Goal: Information Seeking & Learning: Understand process/instructions

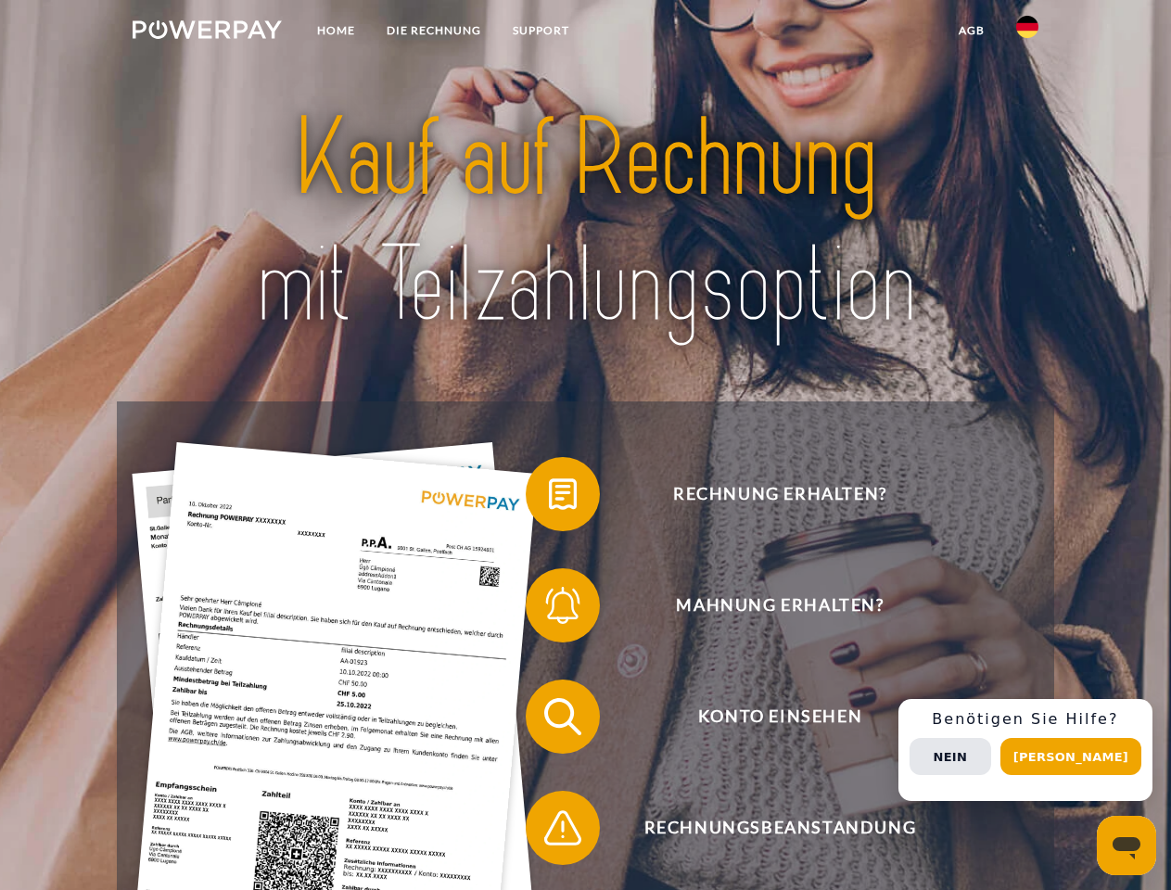
click at [207, 32] on img at bounding box center [207, 29] width 149 height 19
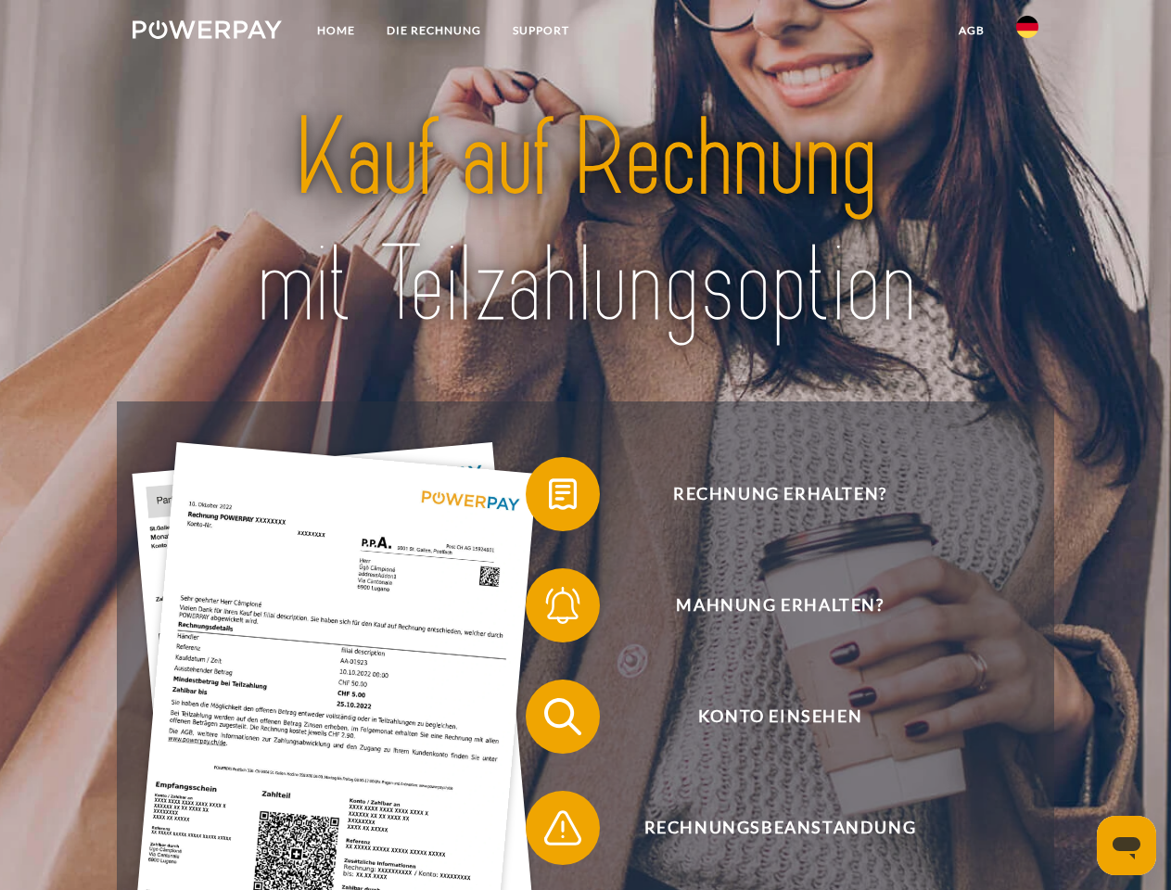
click at [1027, 32] on img at bounding box center [1027, 27] width 22 height 22
click at [971, 31] on link "agb" at bounding box center [971, 30] width 57 height 33
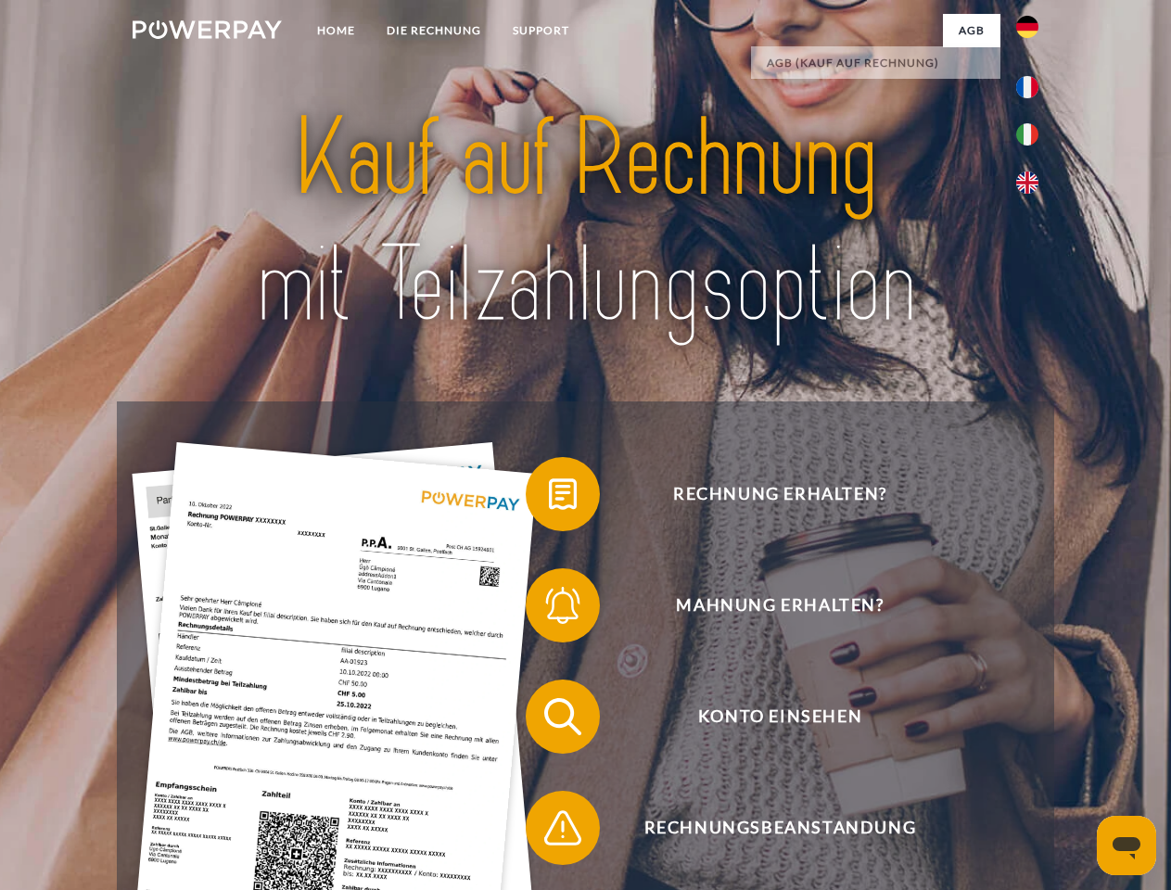
click at [549, 498] on span at bounding box center [535, 494] width 93 height 93
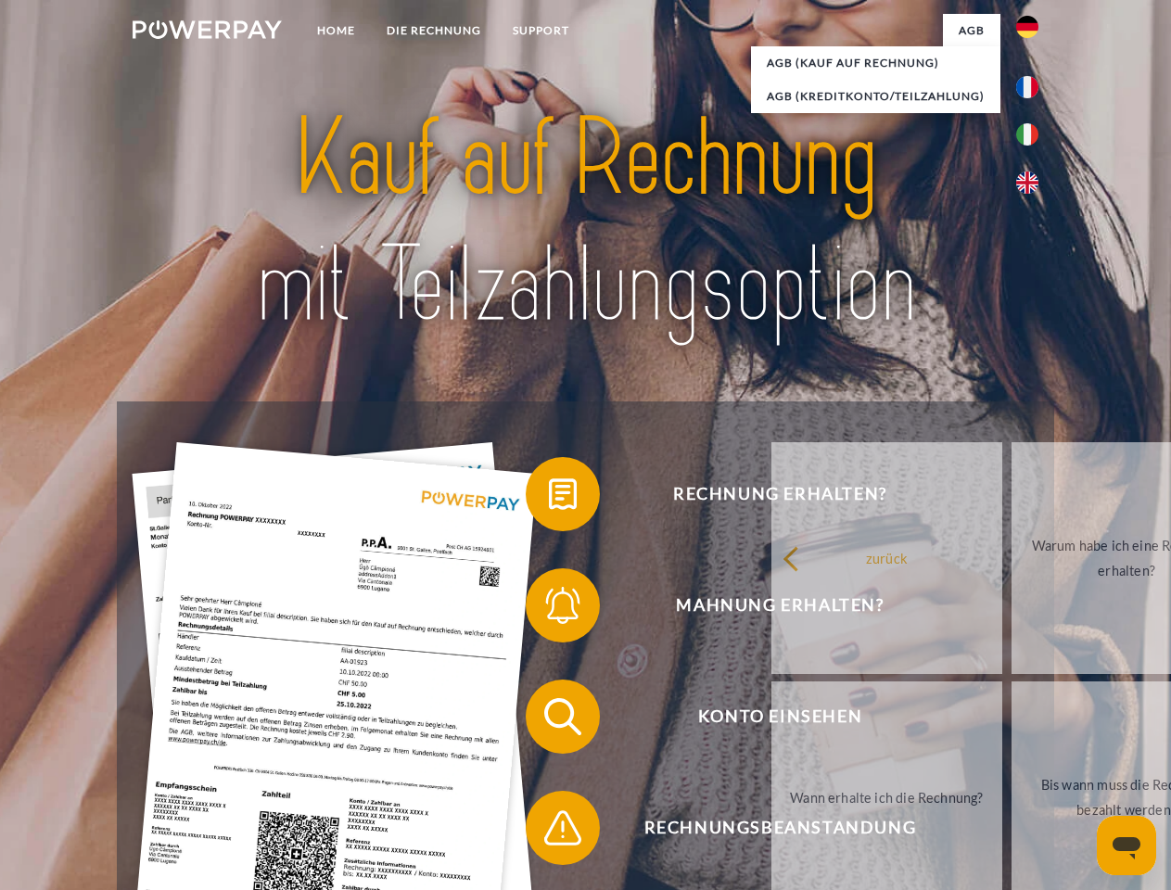
click at [549, 609] on div "Rechnung erhalten? Mahnung erhalten? Konto einsehen" at bounding box center [585, 772] width 936 height 742
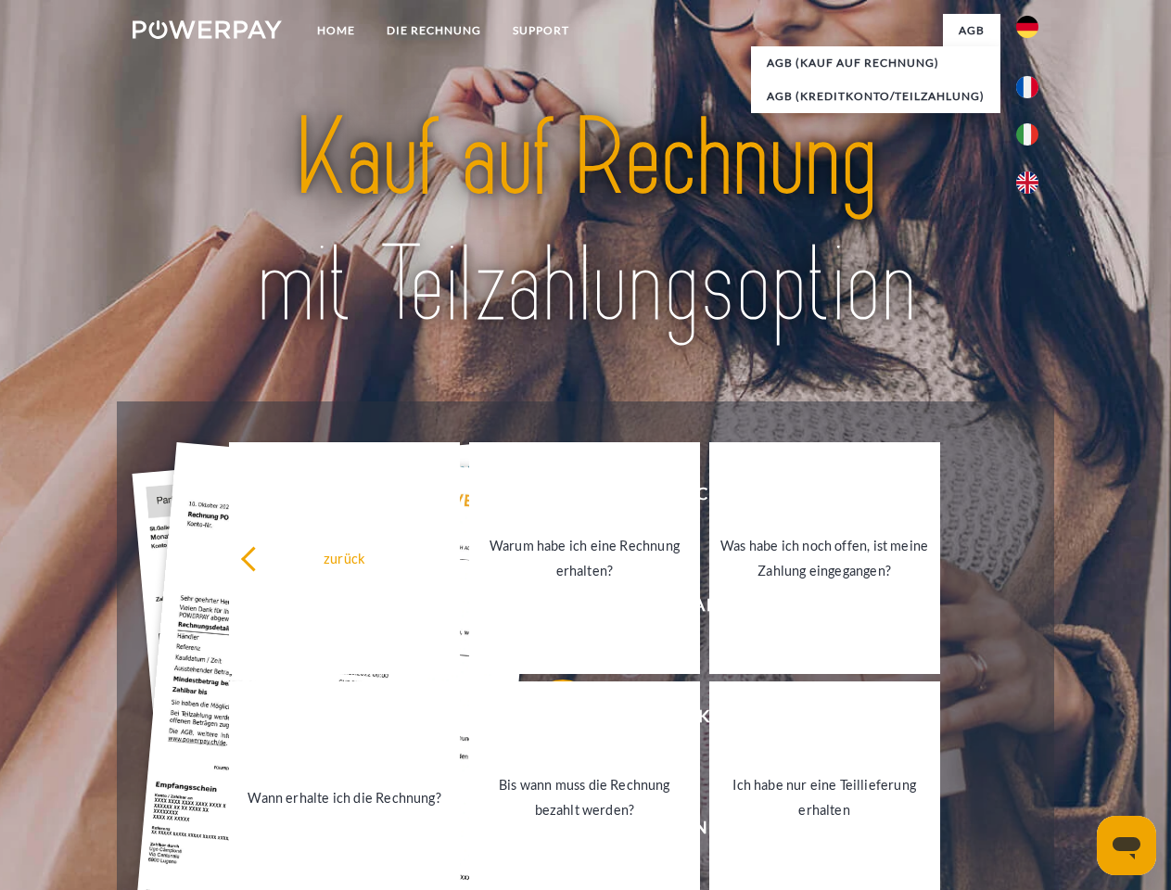
click at [549, 720] on link "Bis wann muss die Rechnung bezahlt werden?" at bounding box center [584, 797] width 231 height 232
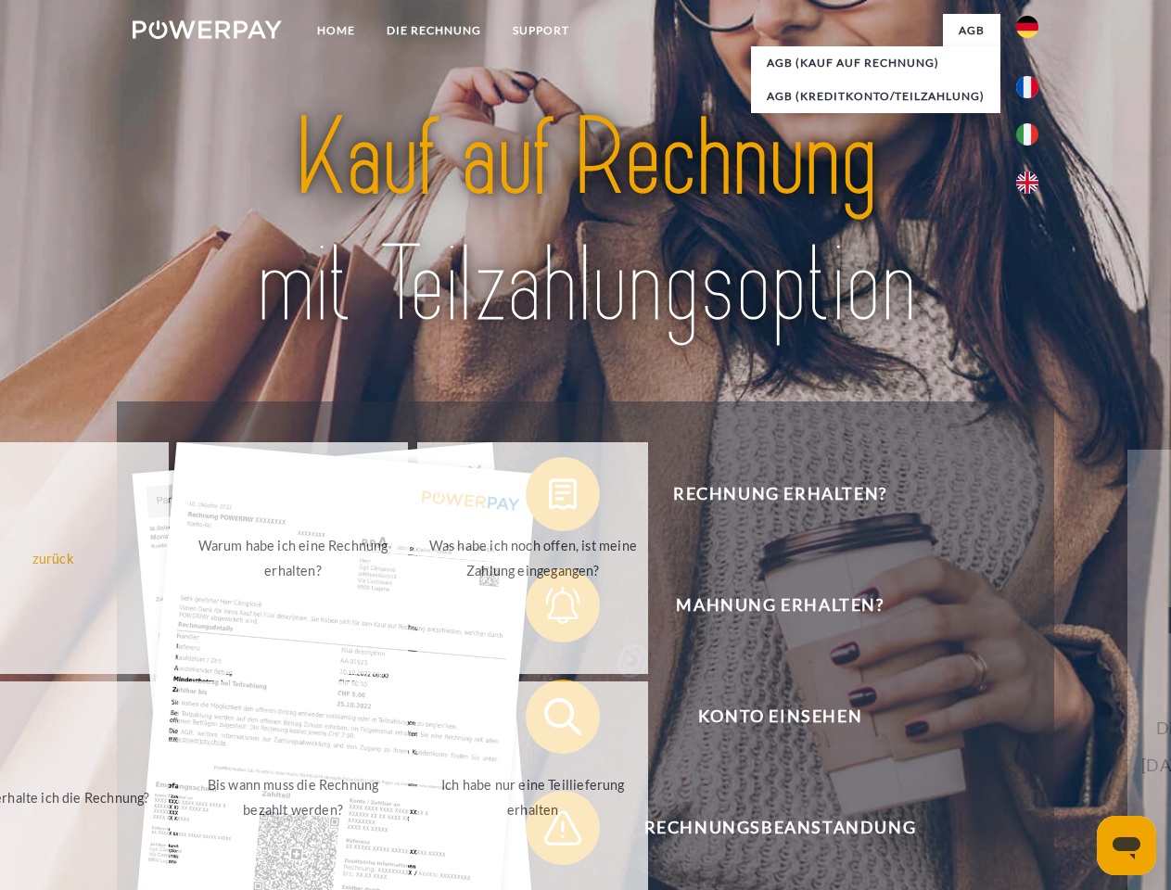
click at [549, 832] on span at bounding box center [535, 828] width 93 height 93
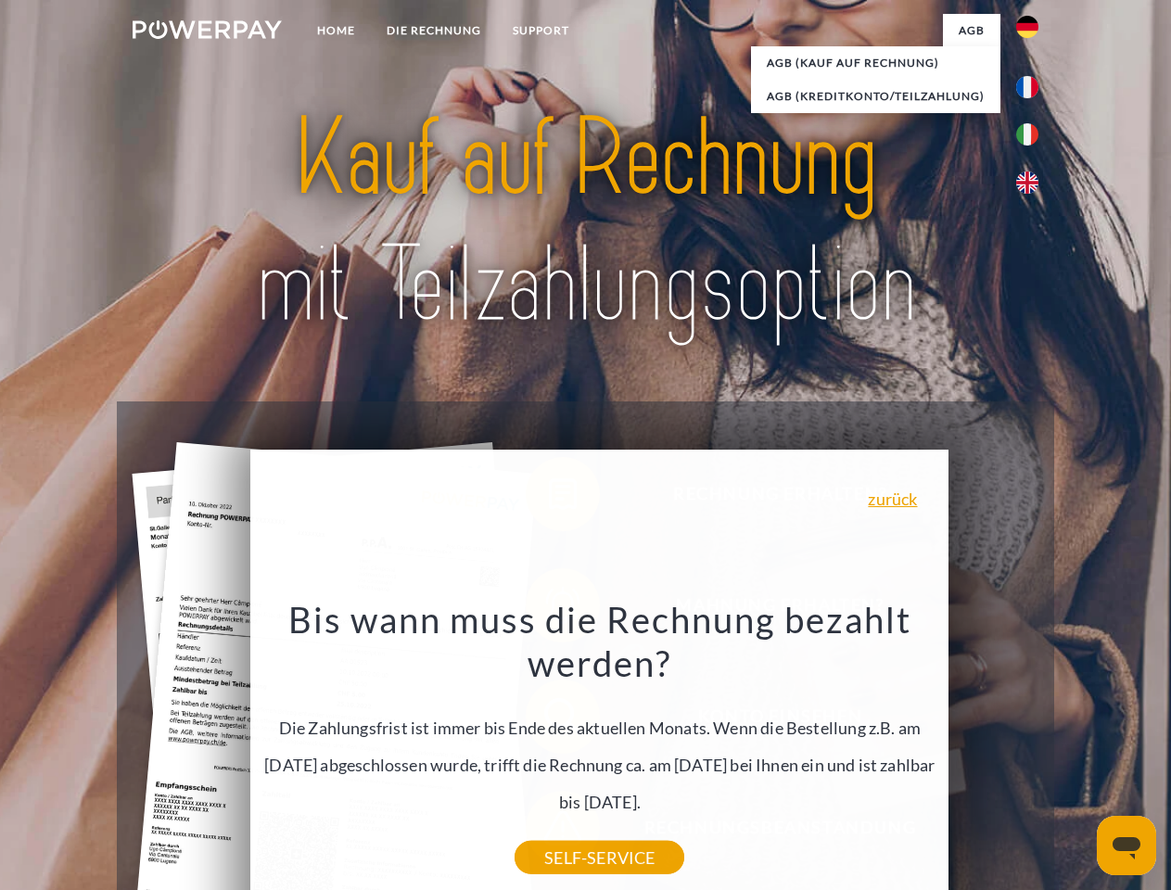
click at [1032, 750] on div "Rechnung erhalten? Mahnung erhalten? Konto einsehen" at bounding box center [585, 772] width 936 height 742
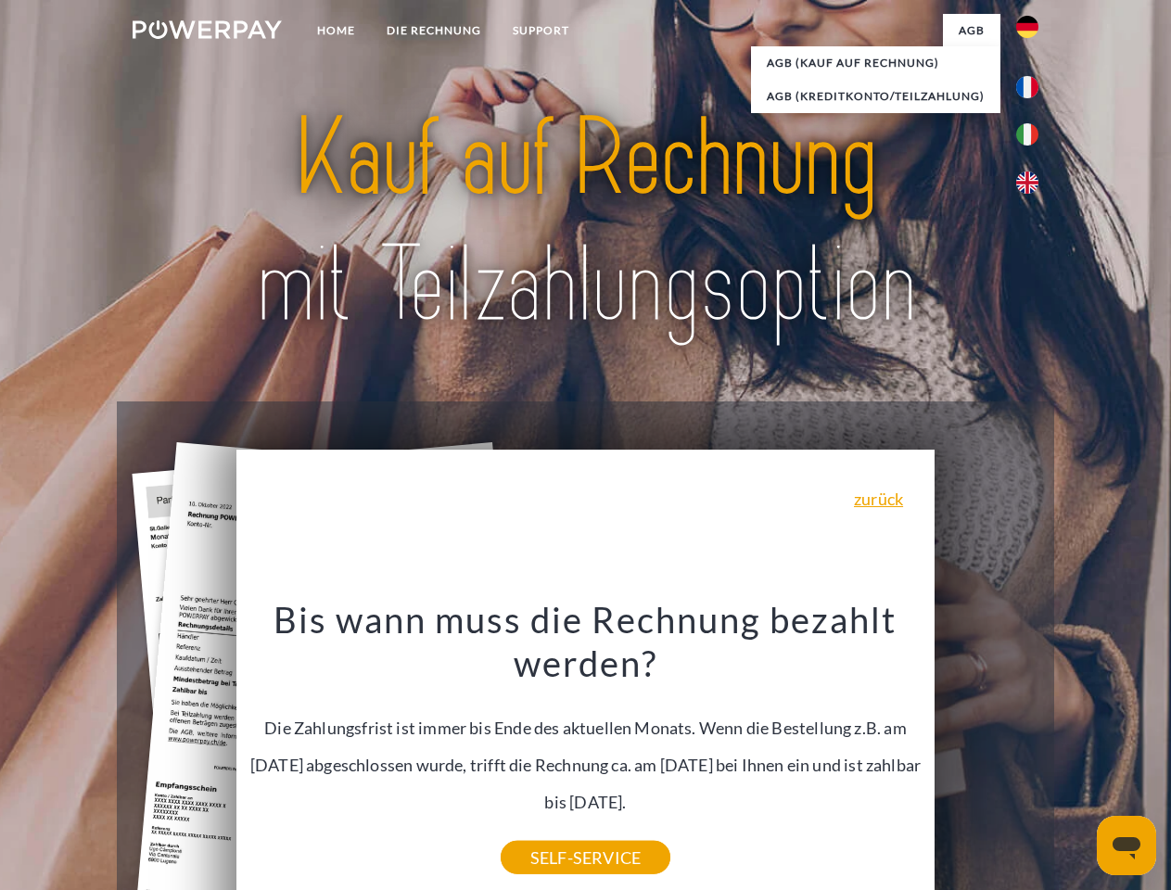
click at [986, 754] on span "Konto einsehen" at bounding box center [780, 717] width 454 height 74
click at [1077, 757] on header "Home DIE RECHNUNG SUPPORT" at bounding box center [585, 640] width 1171 height 1280
